Goal: Obtain resource: Download file/media

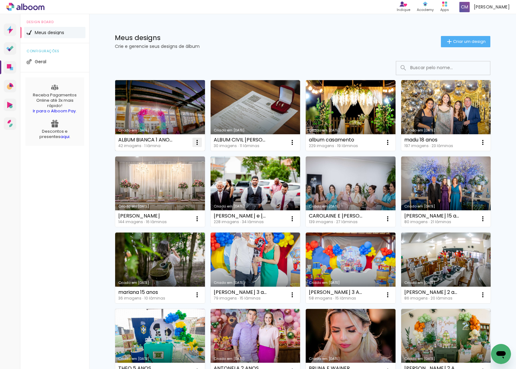
click at [198, 142] on iron-icon at bounding box center [197, 143] width 8 height 8
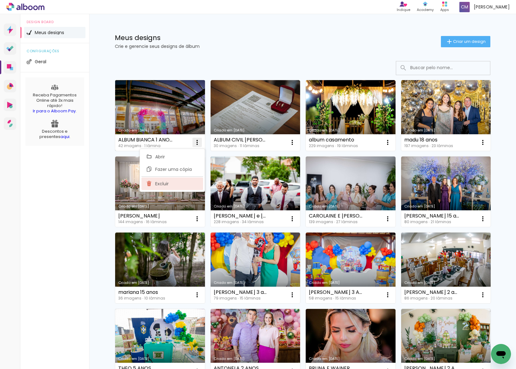
click at [169, 183] on paper-item "Excluir" at bounding box center [173, 184] width 62 height 13
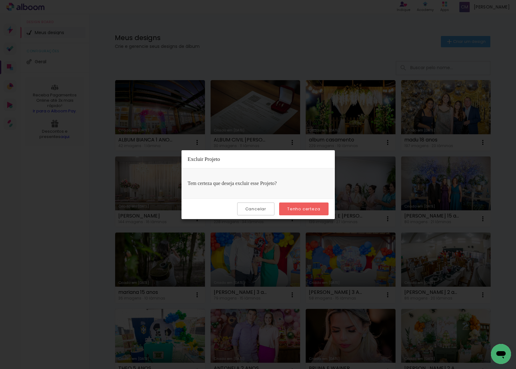
click at [0, 0] on slot "Cancelar" at bounding box center [0, 0] width 0 height 0
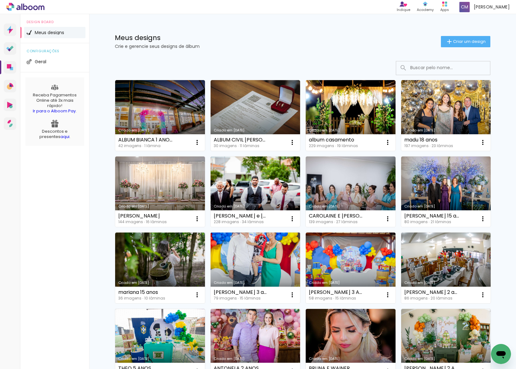
scroll to position [68, 0]
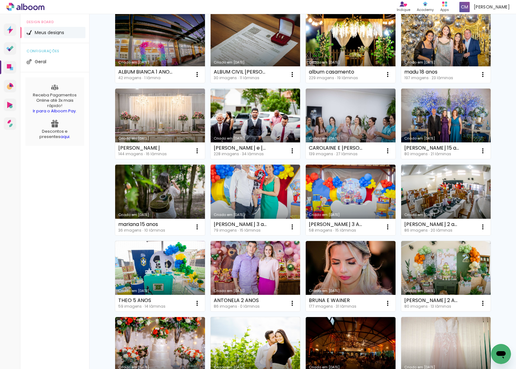
click at [256, 190] on link "Criado em [DATE]" at bounding box center [256, 200] width 90 height 71
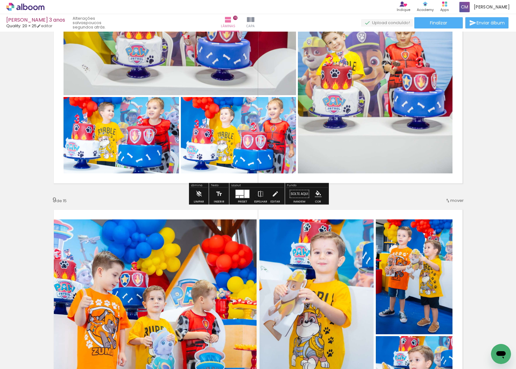
scroll to position [2070, 0]
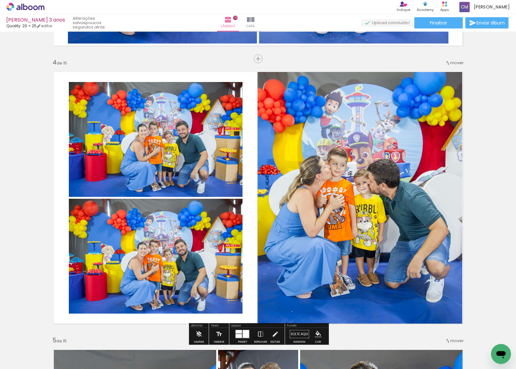
scroll to position [838, 0]
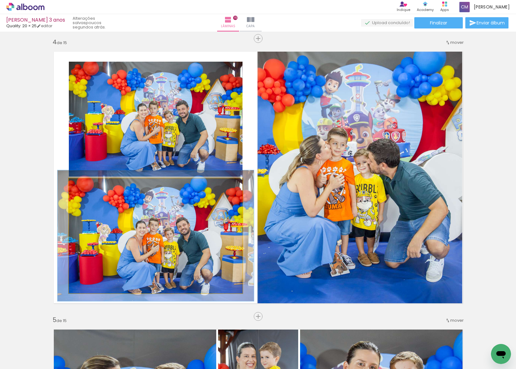
drag, startPoint x: 88, startPoint y: 185, endPoint x: 94, endPoint y: 187, distance: 6.1
type paper-slider "114"
click at [90, 184] on div at bounding box center [87, 185] width 10 height 10
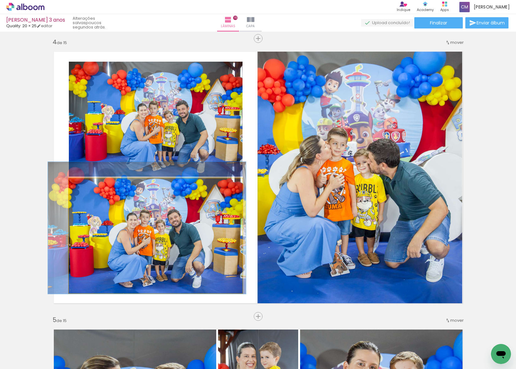
drag, startPoint x: 147, startPoint y: 232, endPoint x: 138, endPoint y: 226, distance: 10.8
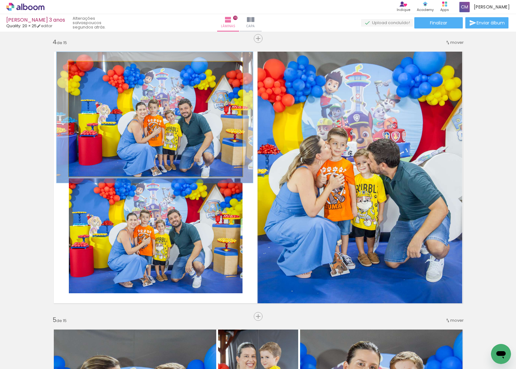
drag, startPoint x: 86, startPoint y: 69, endPoint x: 120, endPoint y: 100, distance: 45.2
type paper-slider "113"
click at [89, 69] on div at bounding box center [87, 68] width 10 height 10
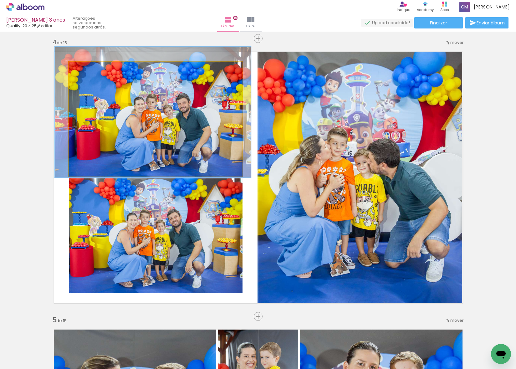
drag, startPoint x: 137, startPoint y: 115, endPoint x: 136, endPoint y: 111, distance: 4.0
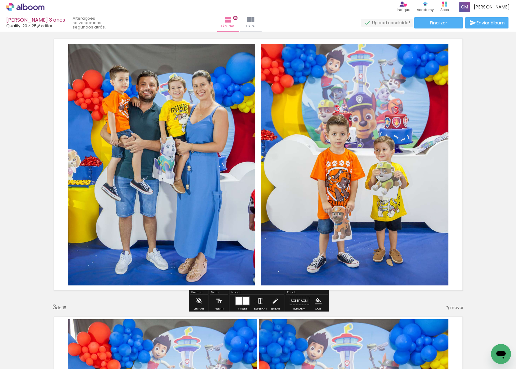
scroll to position [296, 0]
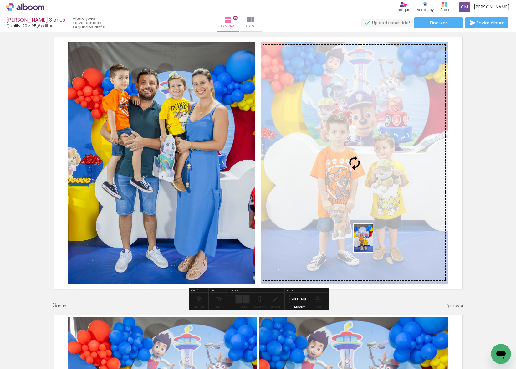
drag, startPoint x: 343, startPoint y: 355, endPoint x: 373, endPoint y: 243, distance: 115.7
click at [373, 243] on quentale-workspace at bounding box center [258, 184] width 516 height 369
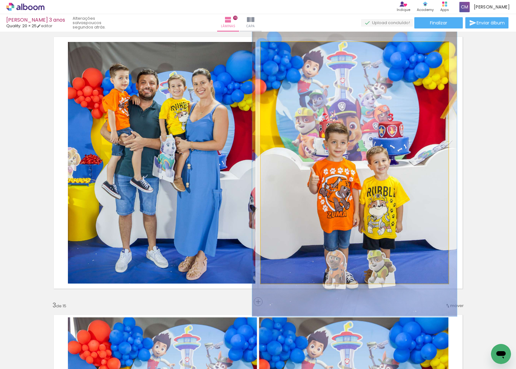
type paper-slider "109"
click at [280, 48] on div at bounding box center [277, 49] width 10 height 10
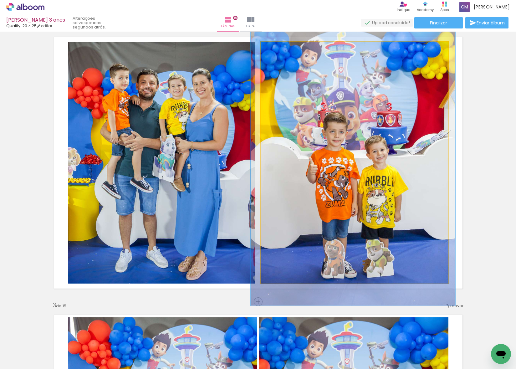
drag, startPoint x: 321, startPoint y: 128, endPoint x: 320, endPoint y: 117, distance: 10.8
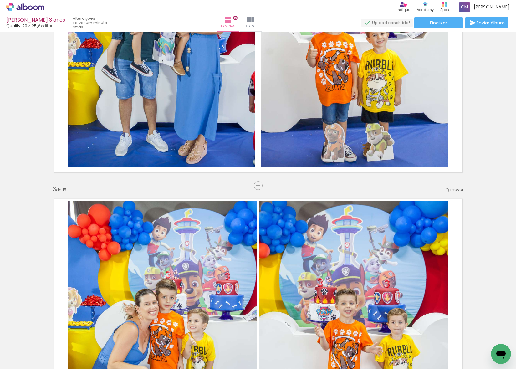
scroll to position [528, 0]
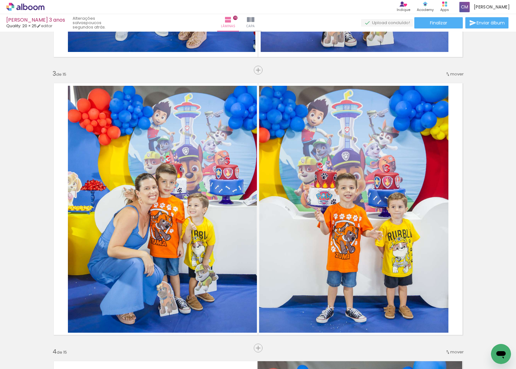
click at [50, 334] on iron-icon at bounding box center [49, 335] width 7 height 7
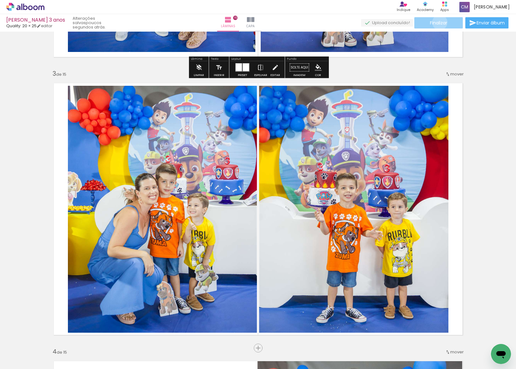
click at [438, 22] on span "Finalizar" at bounding box center [438, 23] width 17 height 4
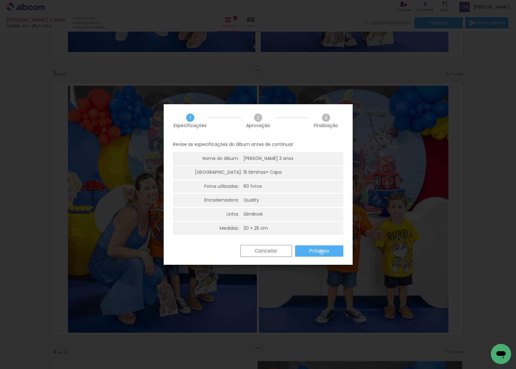
click at [0, 0] on slot "Próximo" at bounding box center [0, 0] width 0 height 0
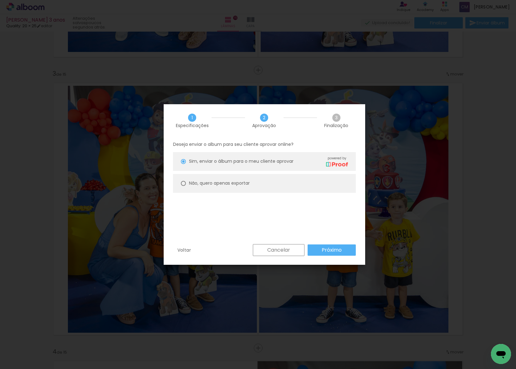
click at [0, 0] on slot "Não, quero apenas exportar" at bounding box center [0, 0] width 0 height 0
type paper-radio-button "on"
click at [0, 0] on slot "Próximo" at bounding box center [0, 0] width 0 height 0
type input "Alta, 300 DPI"
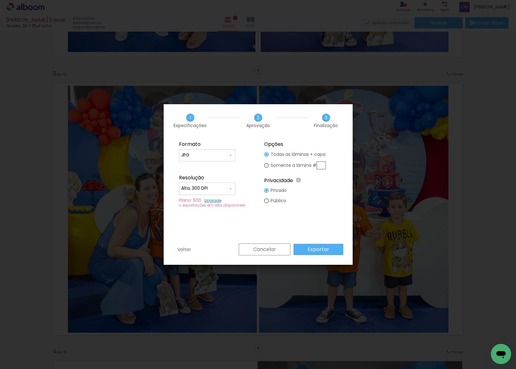
click at [0, 0] on slot "Exportar" at bounding box center [0, 0] width 0 height 0
